Goal: Task Accomplishment & Management: Manage account settings

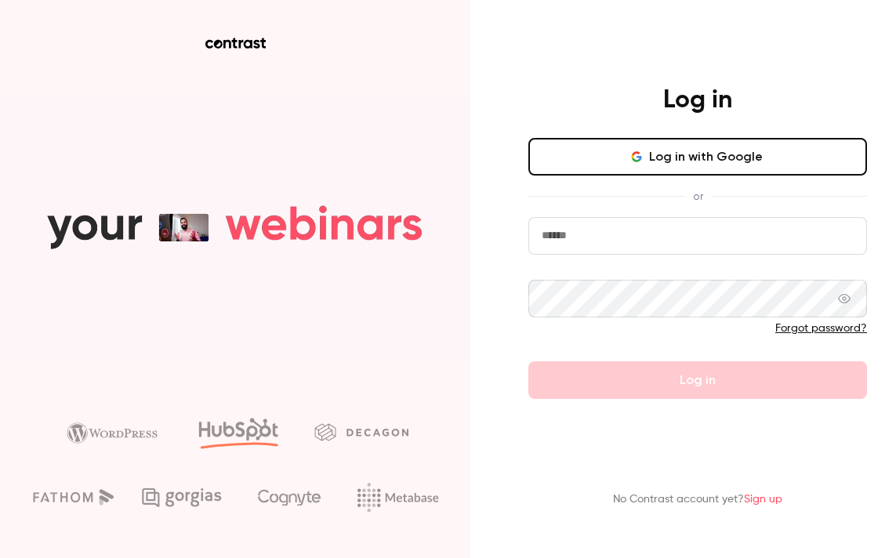
type input "**********"
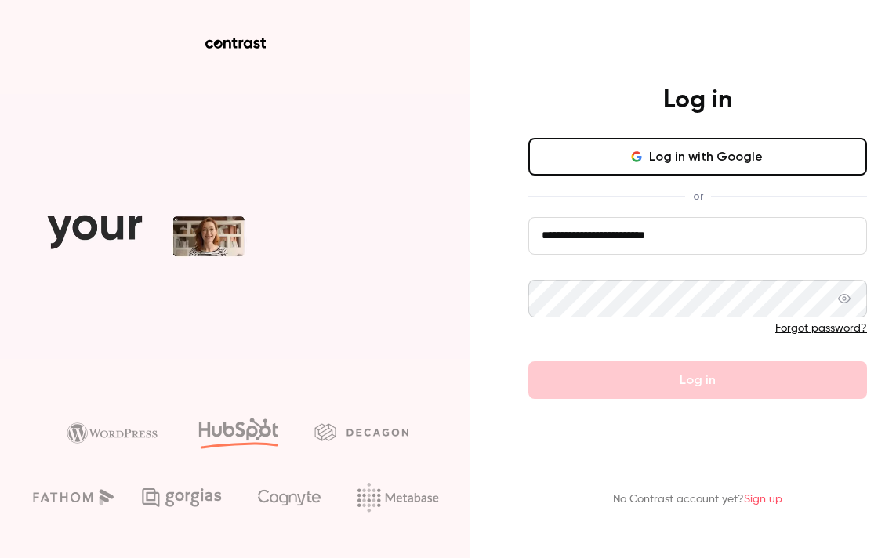
click at [643, 381] on form "**********" at bounding box center [697, 308] width 339 height 182
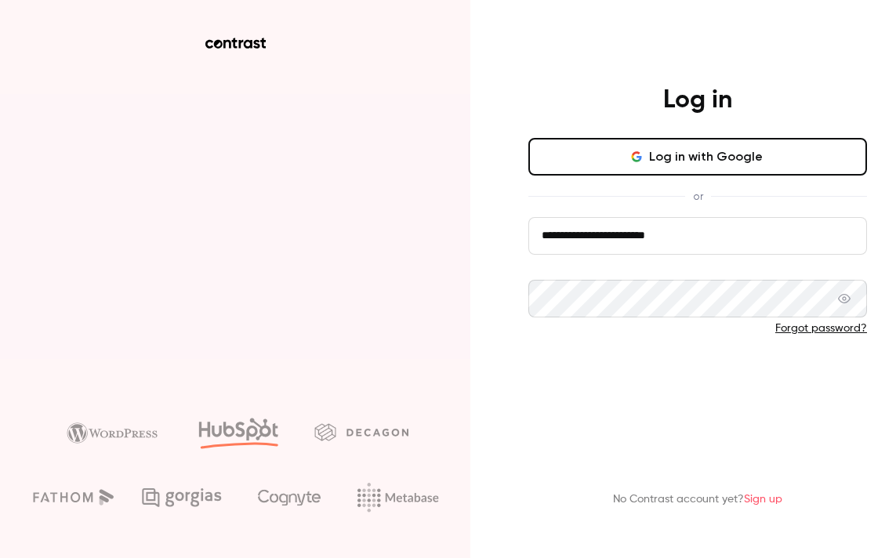
click at [688, 385] on button "Log in" at bounding box center [697, 380] width 339 height 38
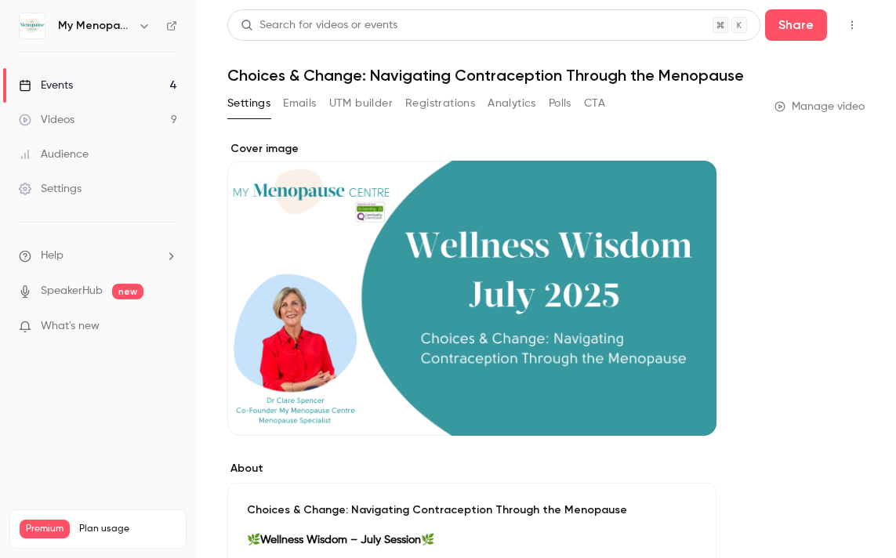
click at [147, 24] on icon "button" at bounding box center [144, 26] width 13 height 13
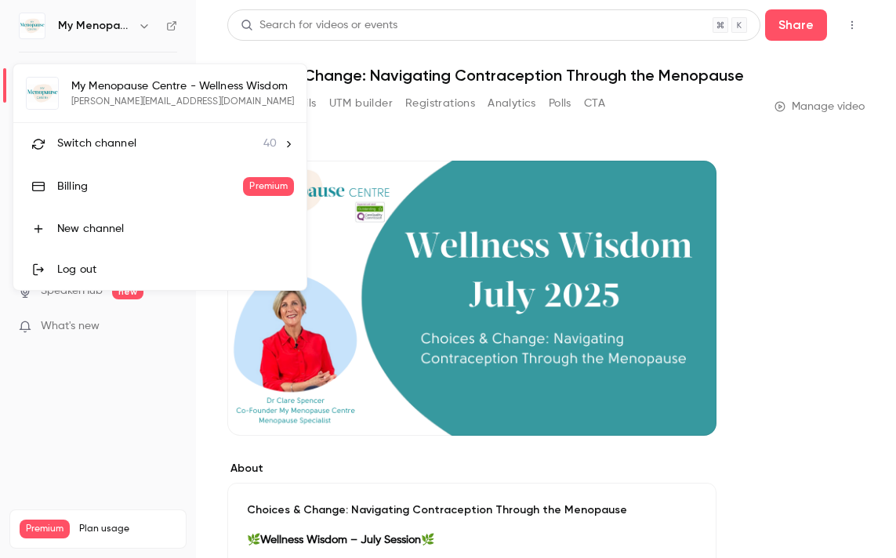
click at [117, 146] on span "Switch channel" at bounding box center [96, 144] width 79 height 16
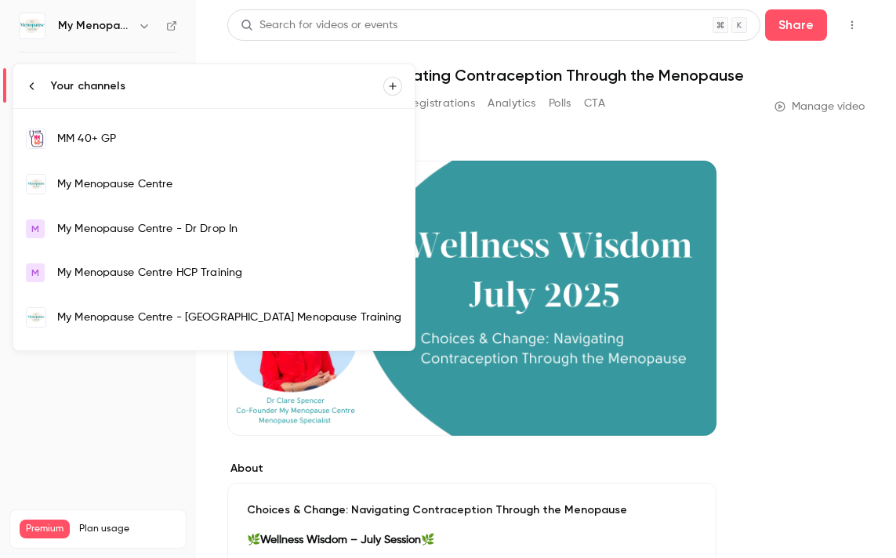
scroll to position [1070, 0]
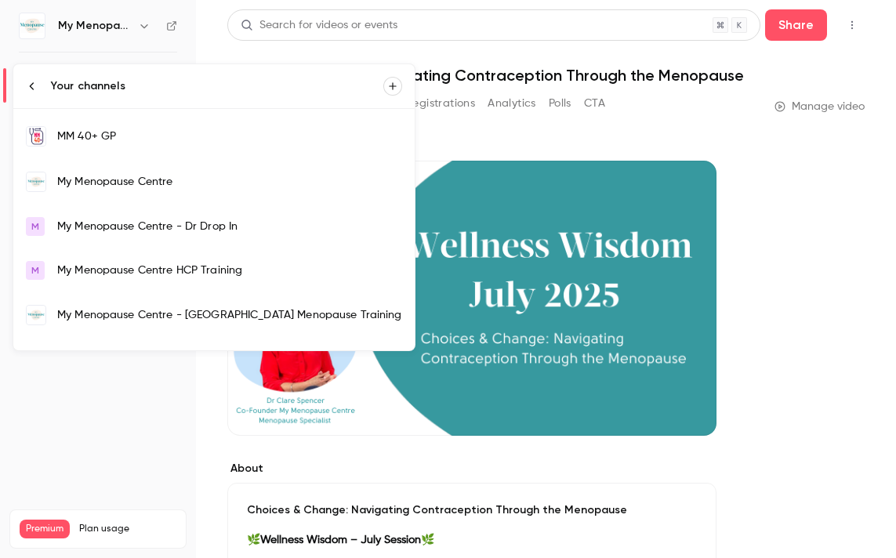
click at [124, 225] on div "My Menopause Centre - Dr Drop In" at bounding box center [229, 227] width 345 height 16
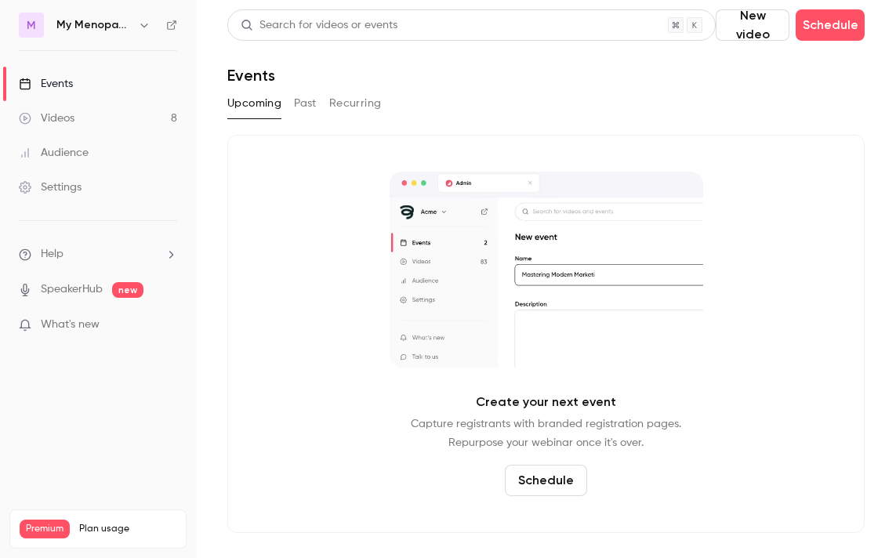
click at [266, 101] on button "Upcoming" at bounding box center [254, 103] width 54 height 25
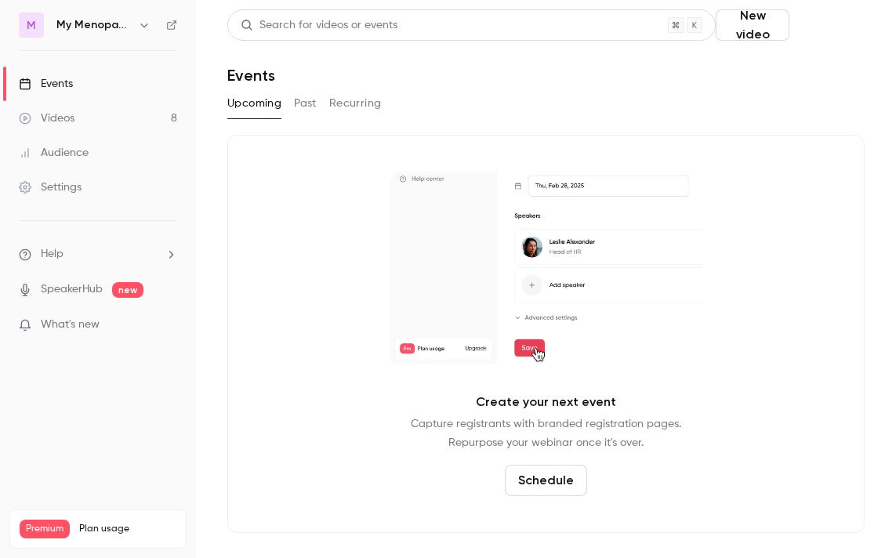
click at [819, 23] on button "Schedule" at bounding box center [829, 24] width 69 height 31
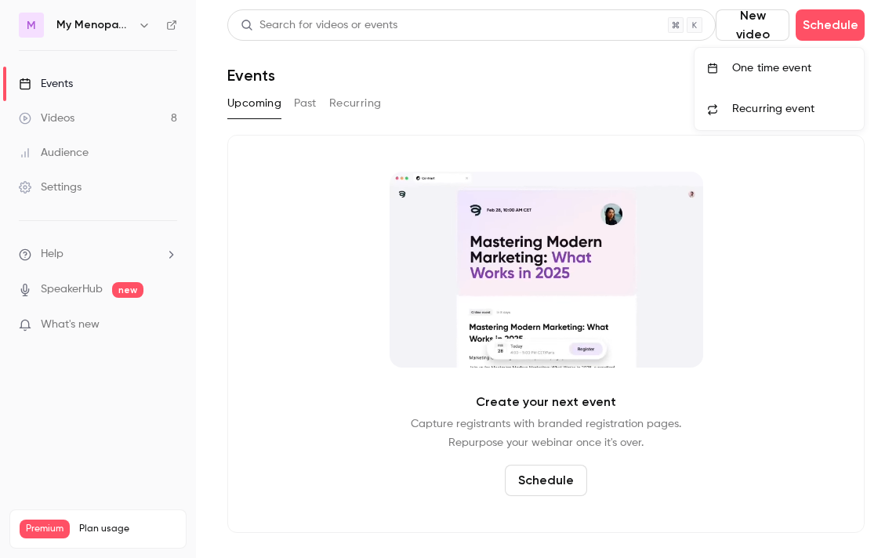
click at [767, 70] on div "One time event" at bounding box center [791, 68] width 119 height 16
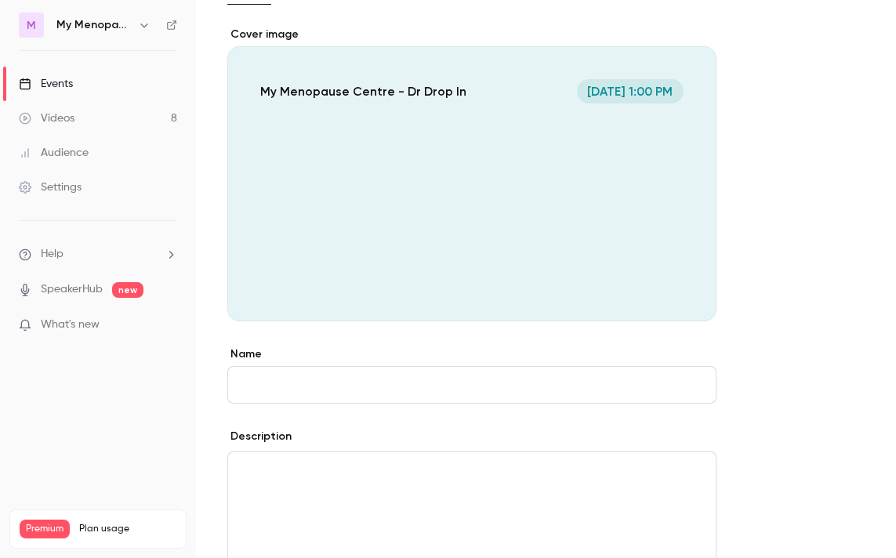
scroll to position [136, 0]
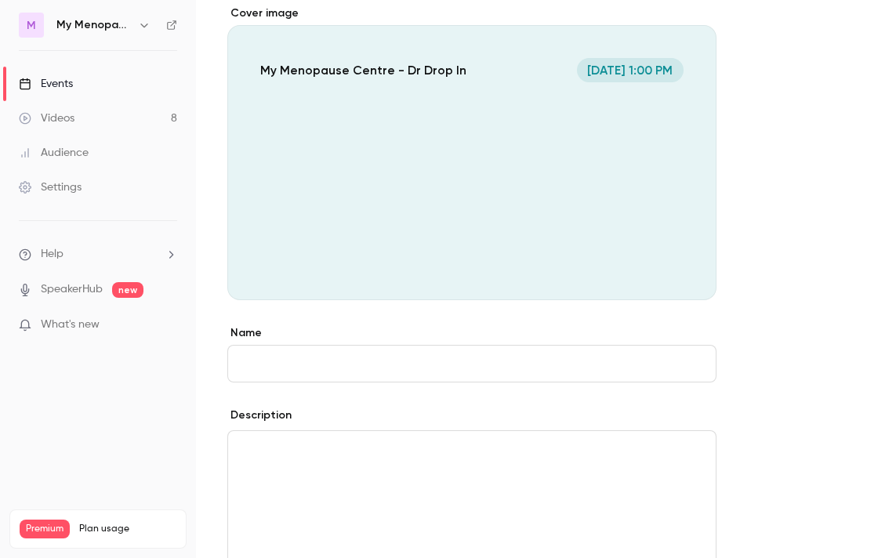
click at [318, 364] on input "Name" at bounding box center [471, 364] width 489 height 38
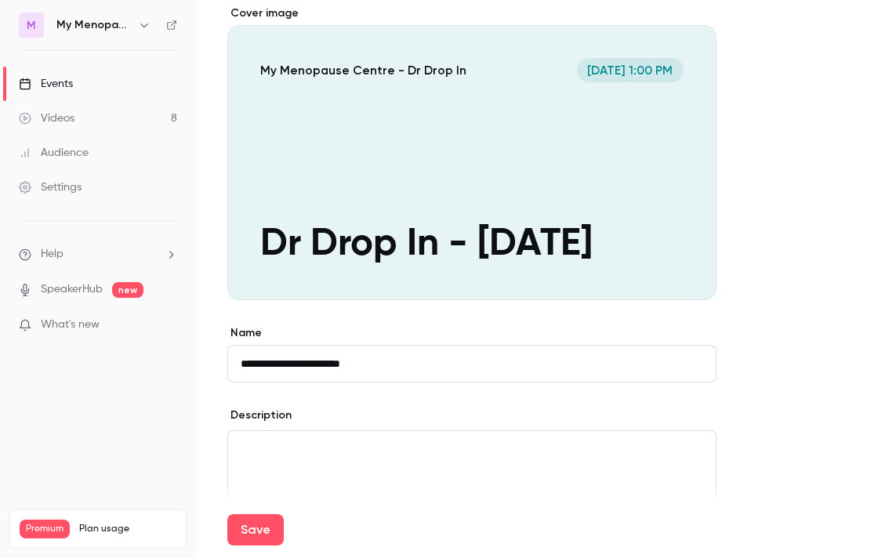
type input "**********"
click at [317, 501] on div "Save" at bounding box center [545, 529] width 637 height 56
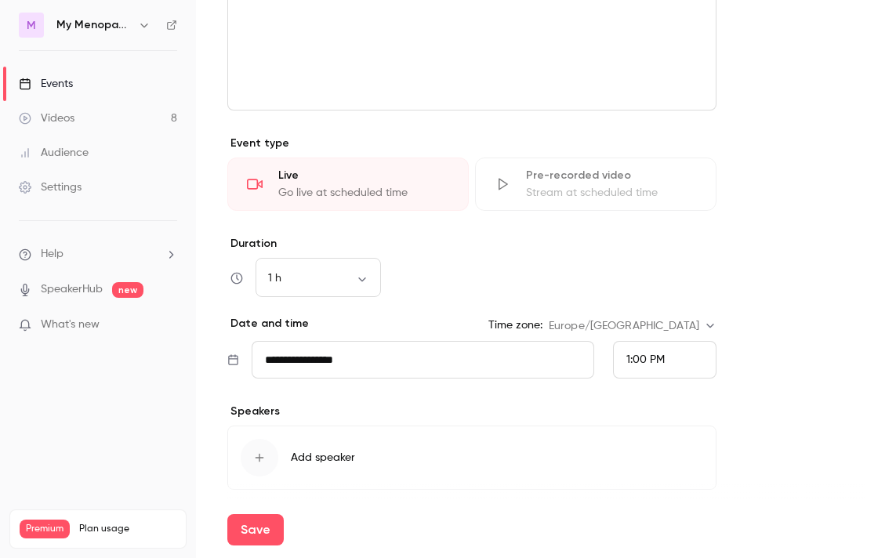
scroll to position [652, 0]
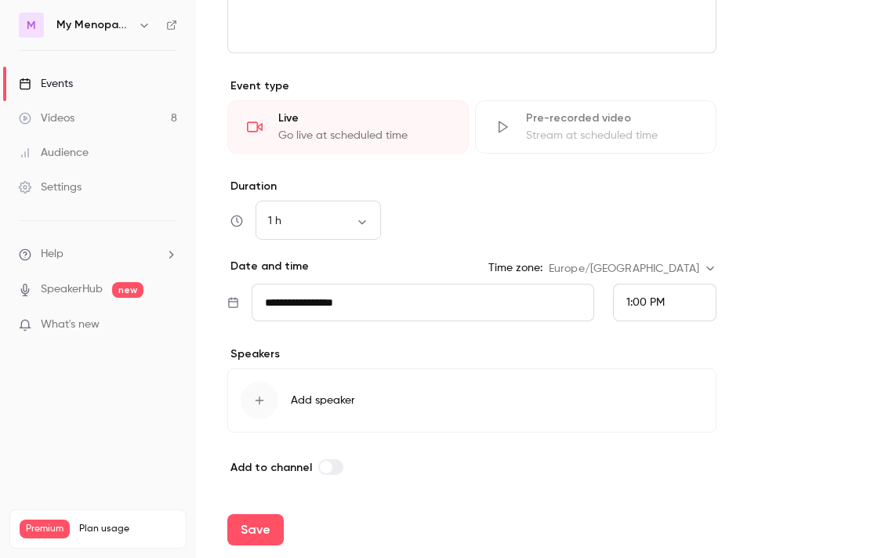
click at [354, 292] on input "**********" at bounding box center [423, 303] width 342 height 38
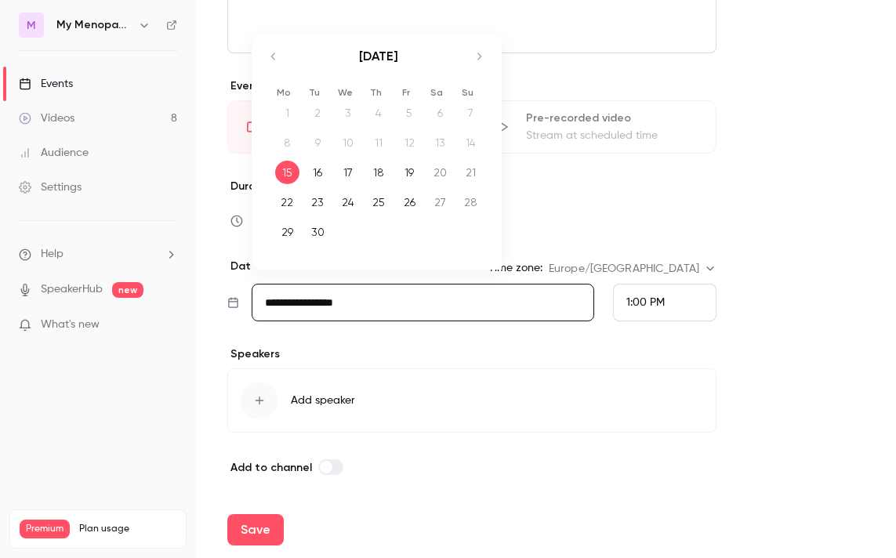
click at [411, 169] on div "19" at bounding box center [409, 173] width 24 height 24
type input "**********"
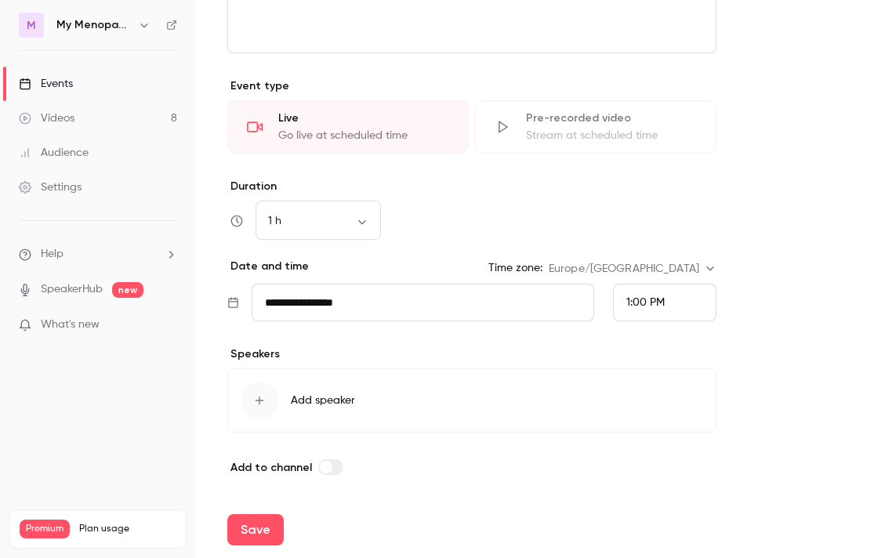
click at [654, 302] on span "1:00 PM" at bounding box center [645, 302] width 38 height 11
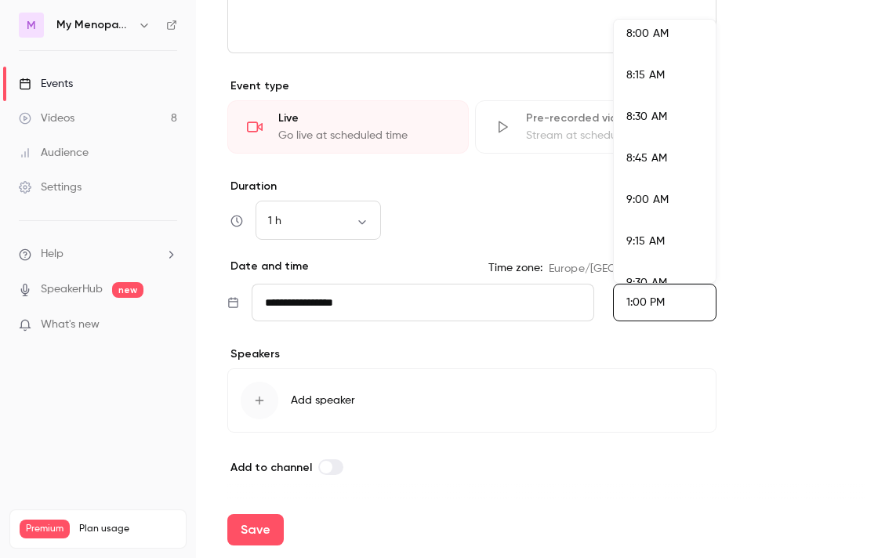
click at [645, 118] on span "8:30 AM" at bounding box center [646, 116] width 41 height 11
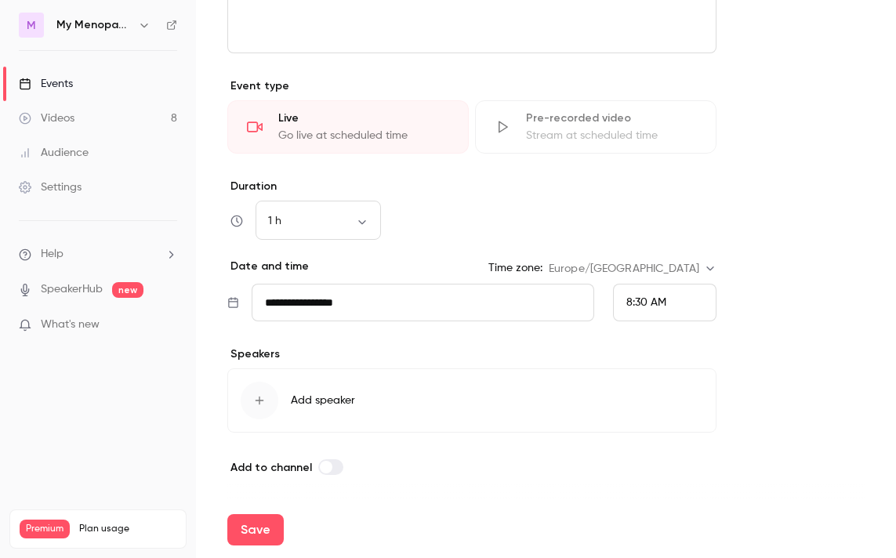
scroll to position [2048, 0]
click at [260, 516] on button "Save" at bounding box center [255, 529] width 56 height 31
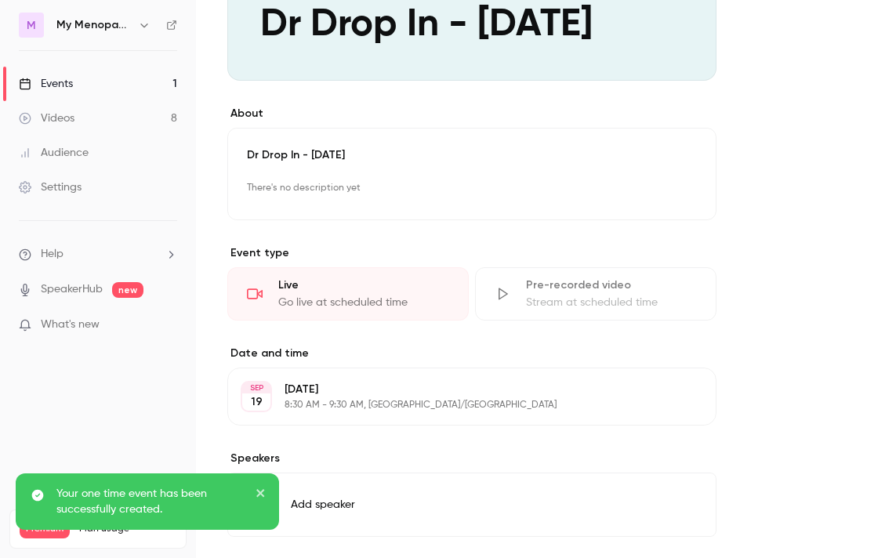
scroll to position [356, 0]
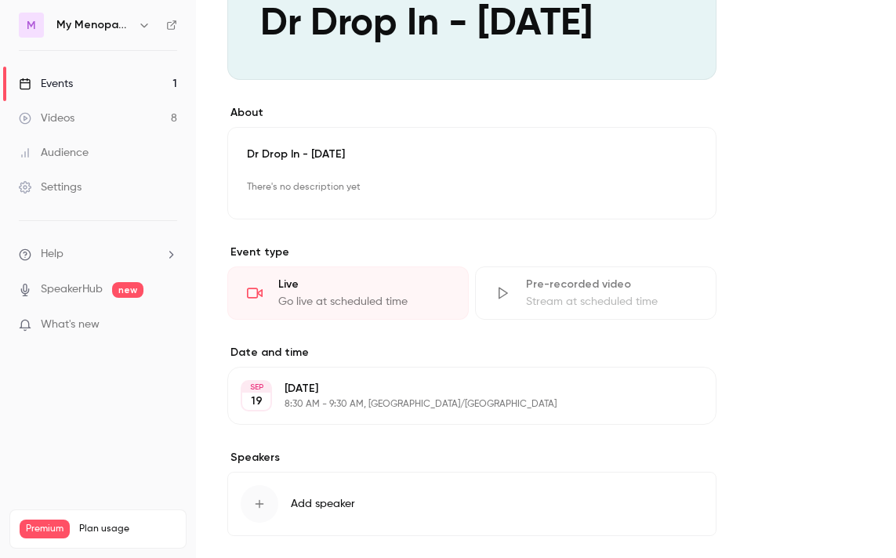
click at [354, 392] on p "[DATE]" at bounding box center [458, 389] width 349 height 16
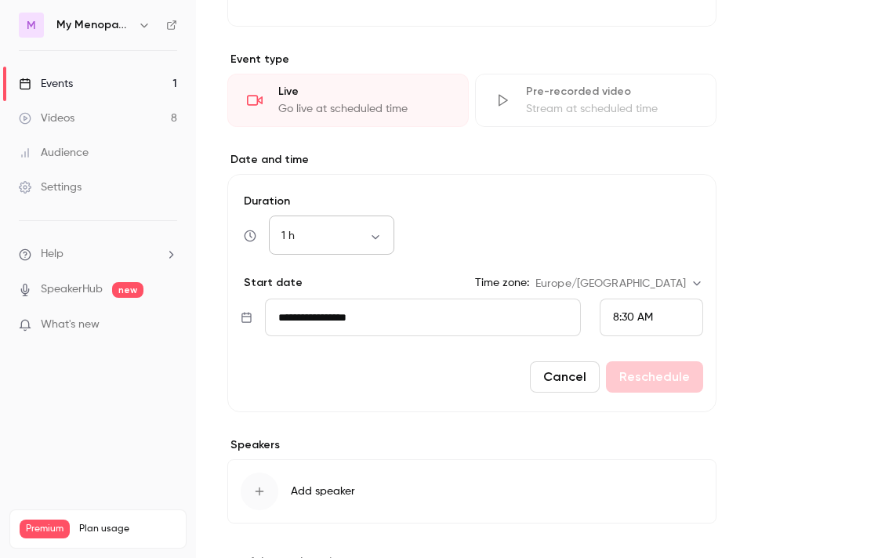
scroll to position [570, 0]
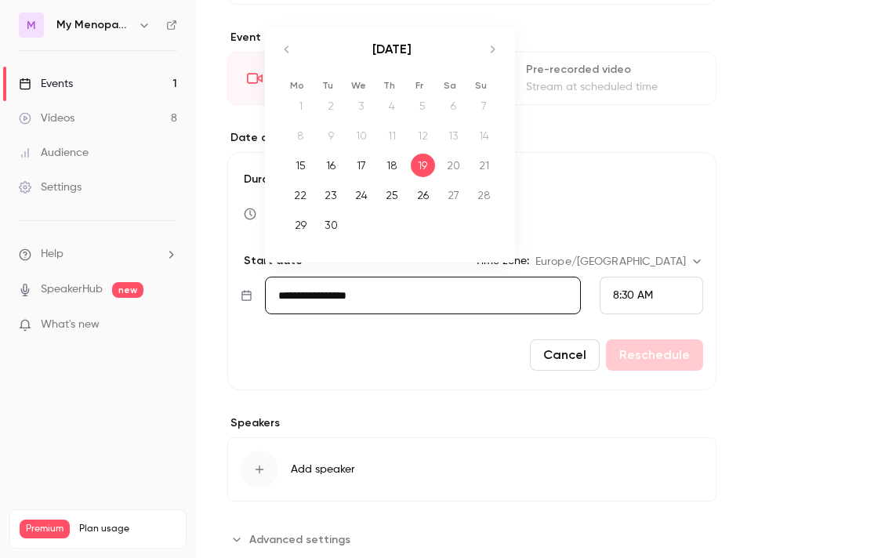
click at [353, 285] on input "**********" at bounding box center [423, 296] width 316 height 38
click at [364, 165] on div "17" at bounding box center [361, 166] width 24 height 24
type input "**********"
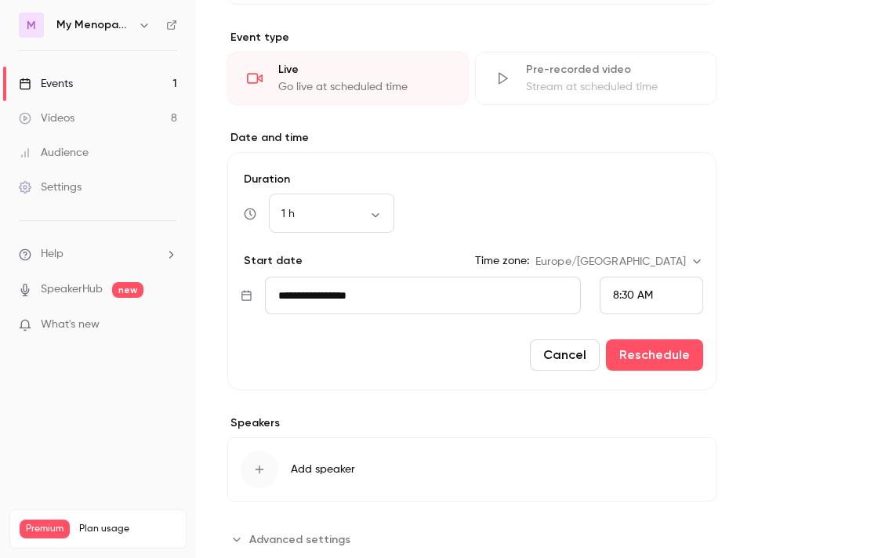
click at [634, 293] on span "8:30 AM" at bounding box center [633, 295] width 40 height 11
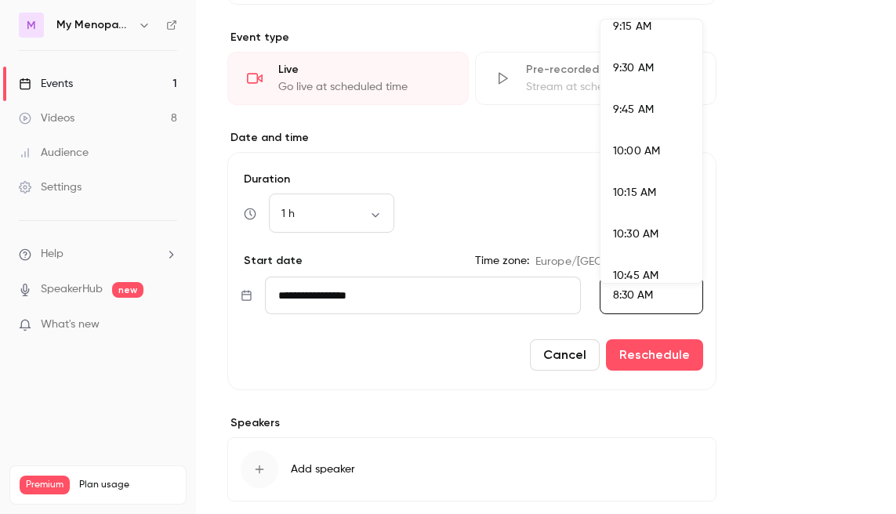
scroll to position [1549, 0]
click at [625, 147] on span "10:00 AM" at bounding box center [636, 152] width 47 height 11
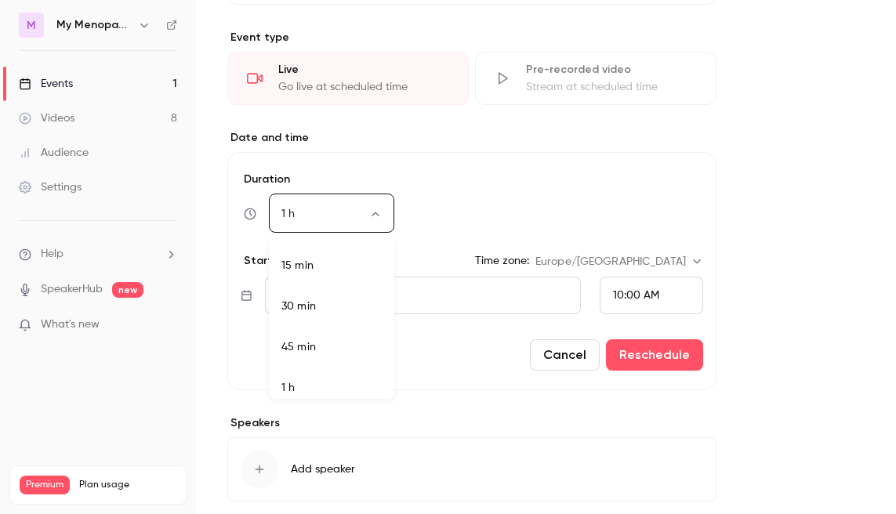
click at [377, 210] on body "**********" at bounding box center [448, 257] width 896 height 514
click at [316, 291] on li "30 min" at bounding box center [331, 297] width 125 height 41
type input "**"
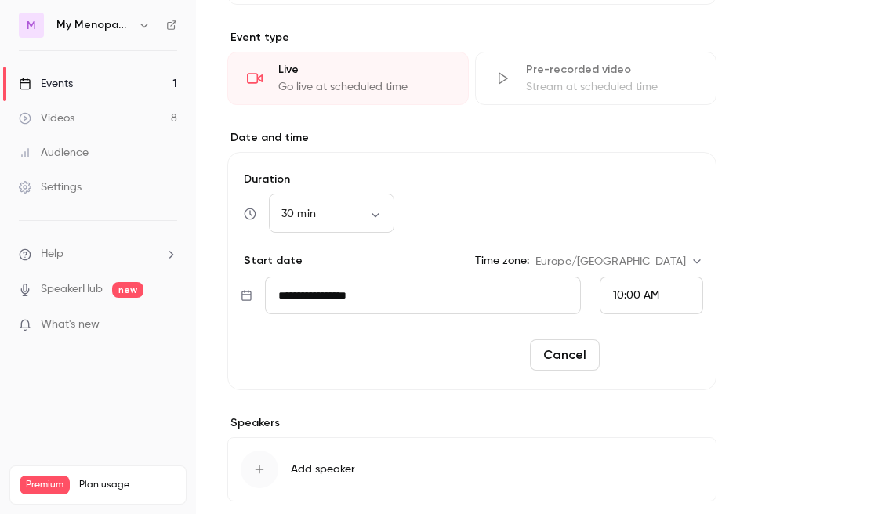
click at [646, 359] on button "Reschedule" at bounding box center [654, 354] width 97 height 31
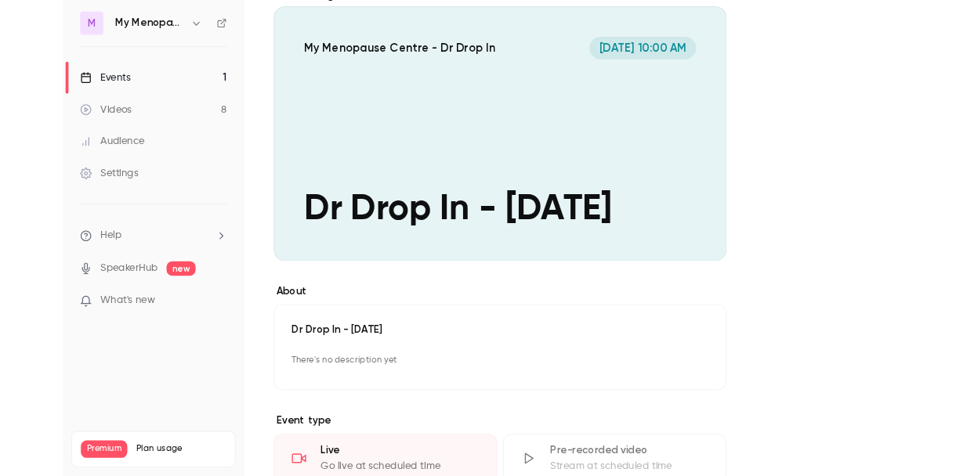
scroll to position [0, 0]
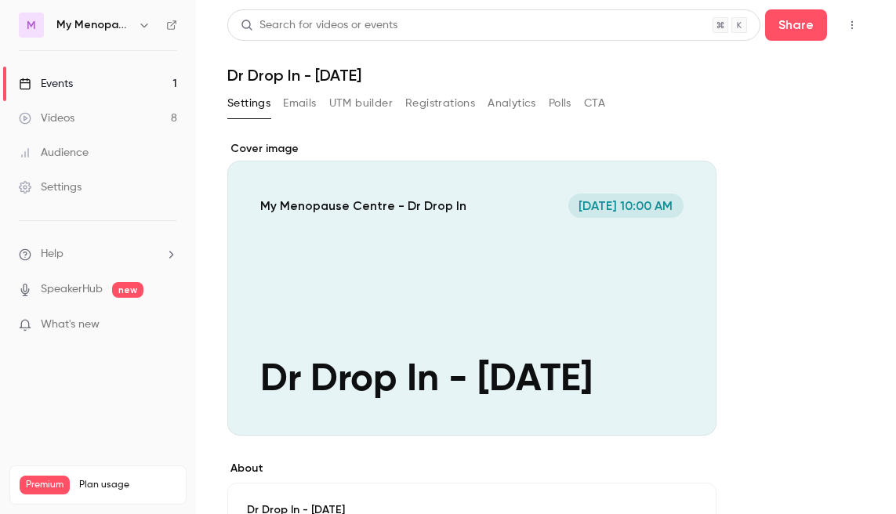
click at [252, 102] on button "Settings" at bounding box center [248, 103] width 43 height 25
click at [850, 27] on icon "button" at bounding box center [851, 25] width 13 height 11
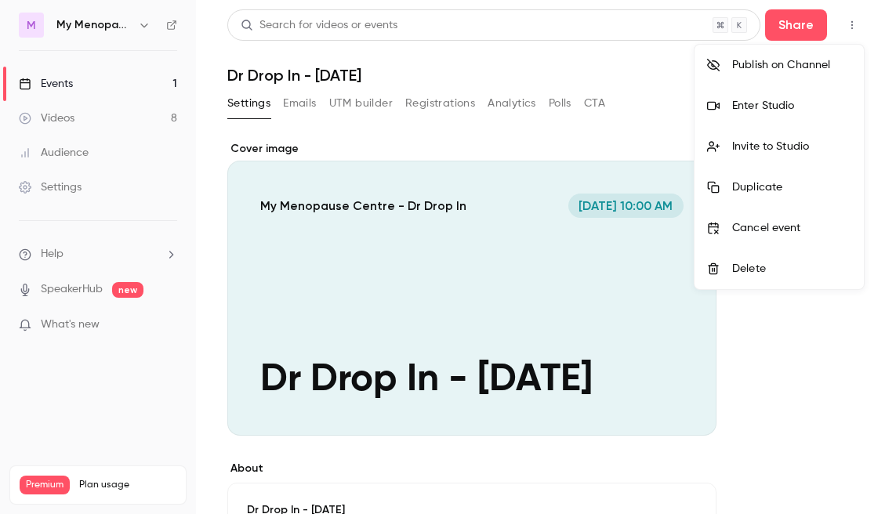
click at [762, 100] on div "Enter Studio" at bounding box center [791, 106] width 119 height 16
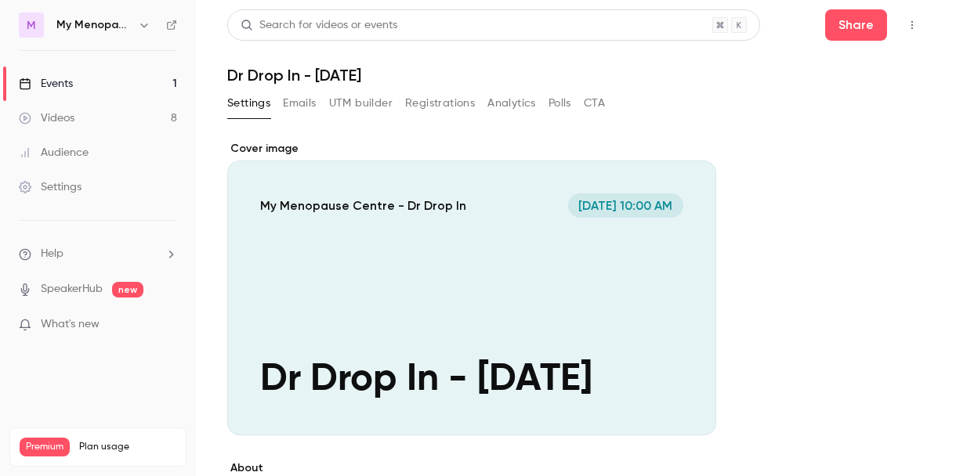
click at [895, 24] on icon "button" at bounding box center [912, 25] width 2 height 9
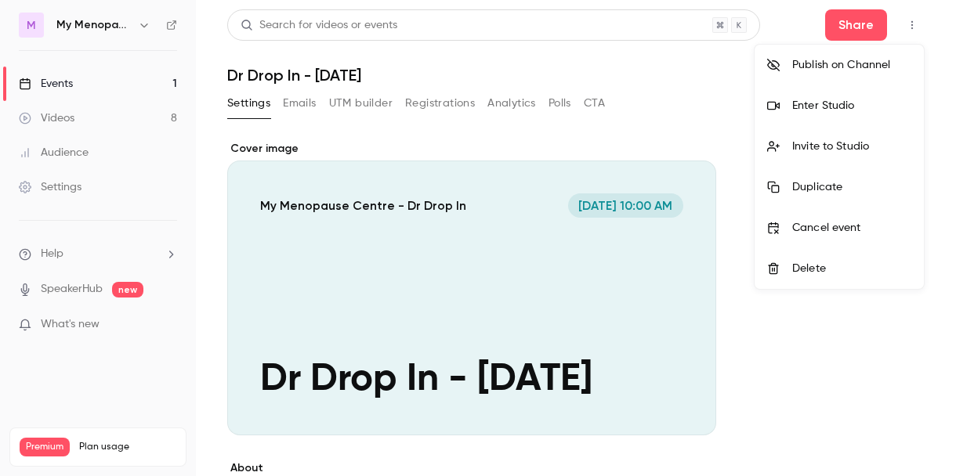
click at [820, 142] on div "Invite to Studio" at bounding box center [851, 147] width 119 height 16
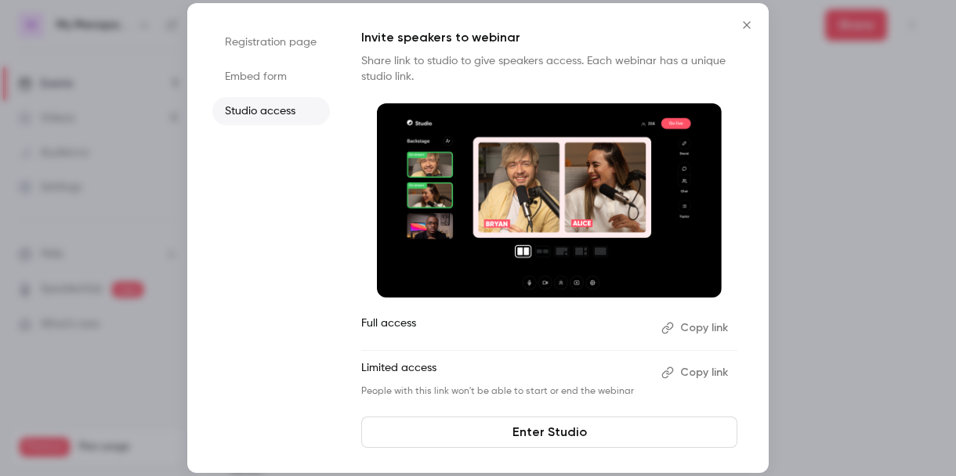
click at [287, 43] on li "Registration page" at bounding box center [271, 42] width 118 height 28
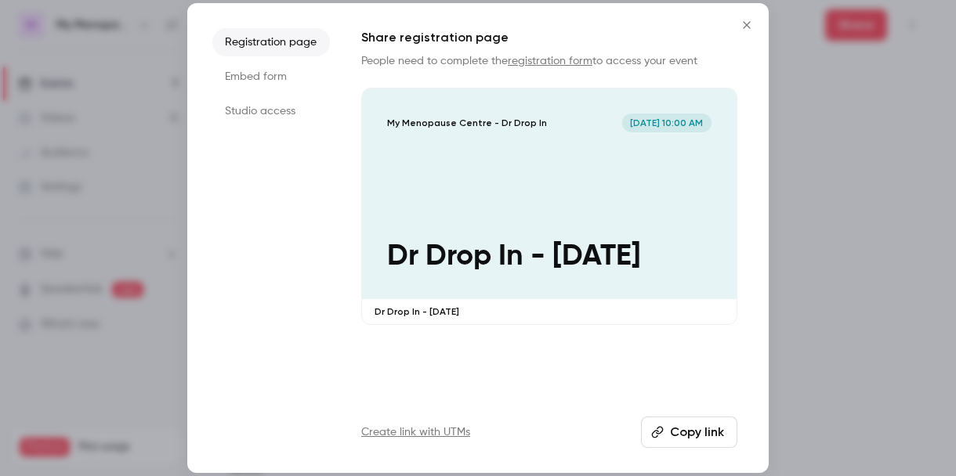
click at [252, 116] on li "Studio access" at bounding box center [271, 111] width 118 height 28
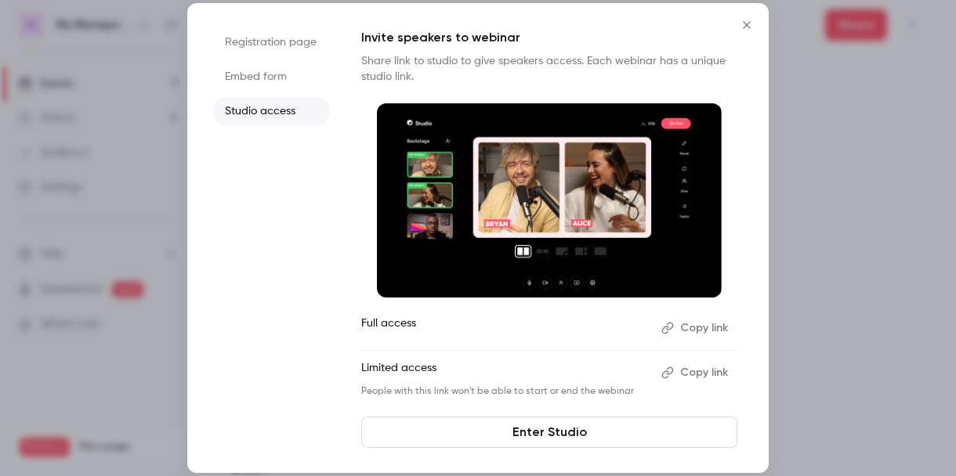
click at [697, 324] on button "Copy link" at bounding box center [696, 328] width 82 height 25
click at [746, 23] on icon "Close" at bounding box center [746, 25] width 19 height 13
click at [746, 23] on div at bounding box center [739, 25] width 16 height 16
